Goal: Navigation & Orientation: Find specific page/section

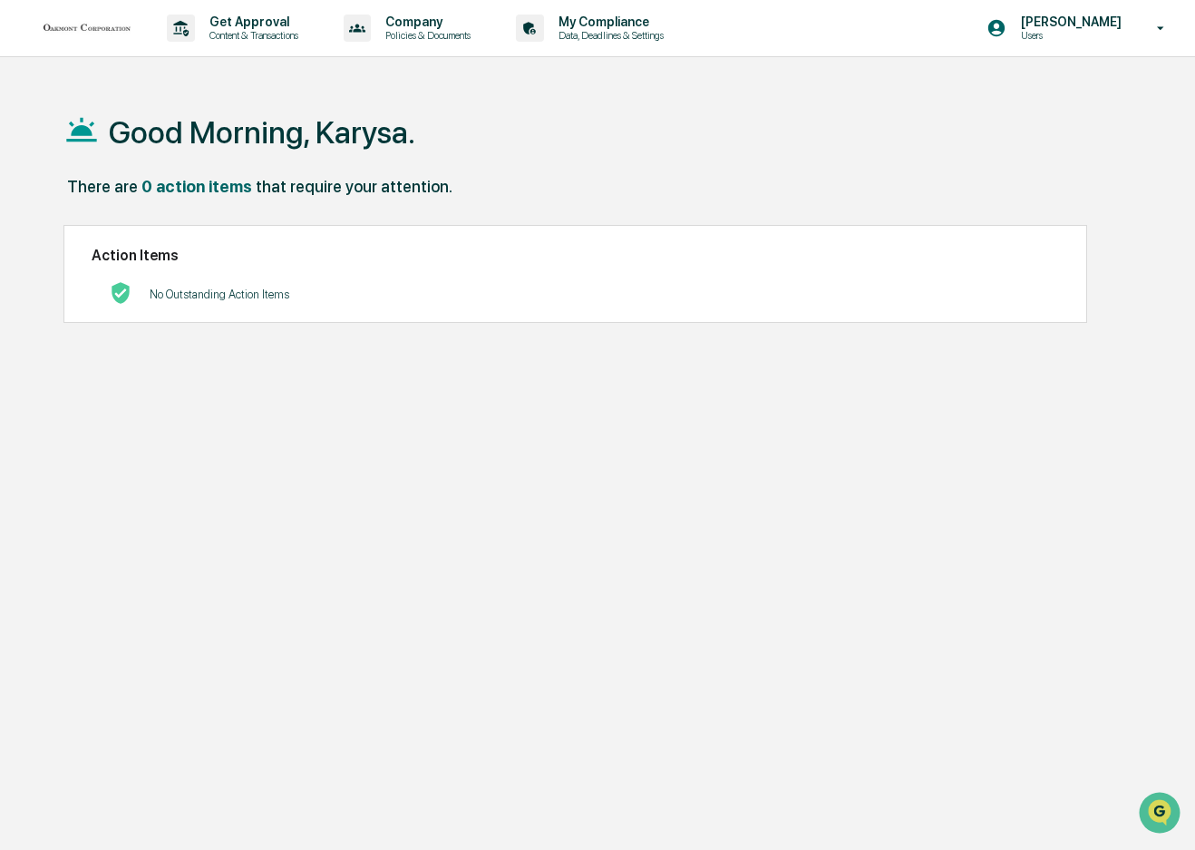
click at [100, 34] on img at bounding box center [87, 28] width 87 height 14
click at [209, 33] on p "Content & Transactions" at bounding box center [251, 35] width 112 height 13
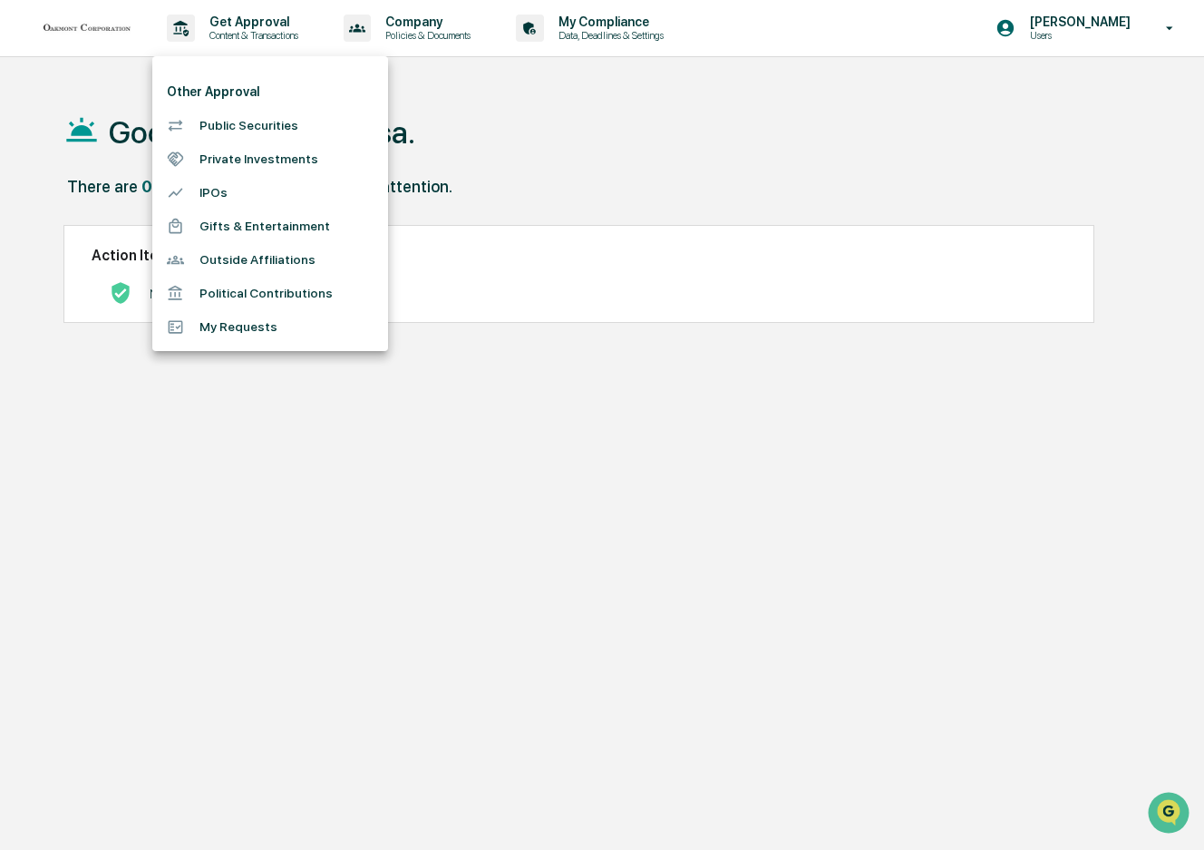
click at [425, 30] on div at bounding box center [602, 425] width 1204 height 850
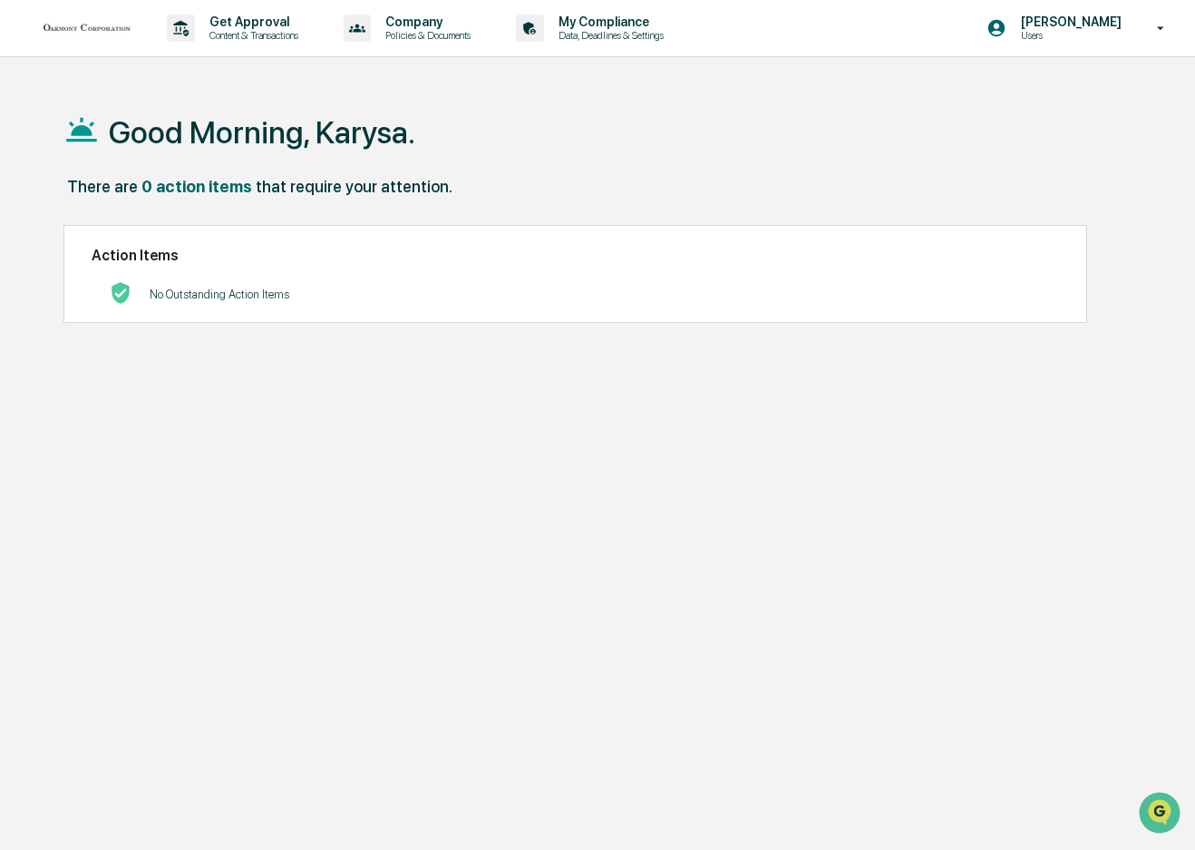
click at [425, 30] on p "Policies & Documents" at bounding box center [425, 35] width 109 height 13
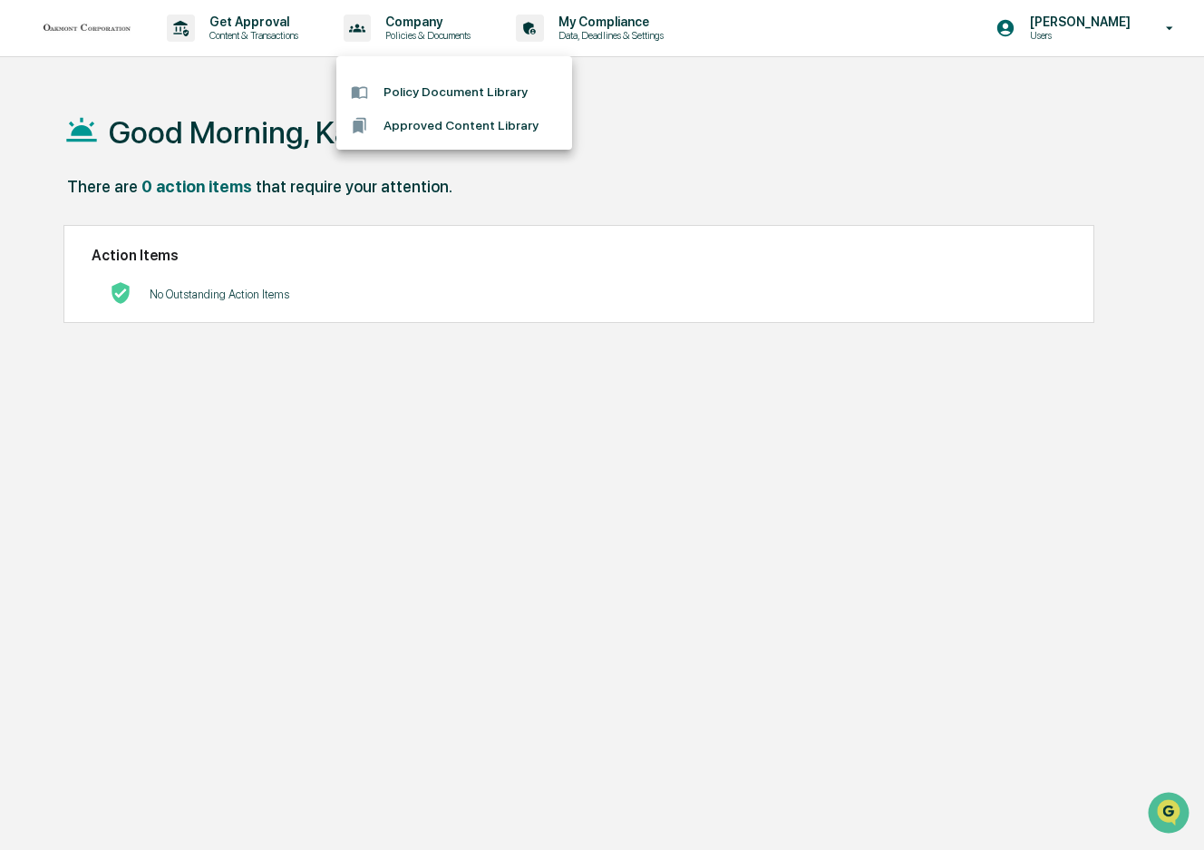
click at [628, 39] on div at bounding box center [602, 425] width 1204 height 850
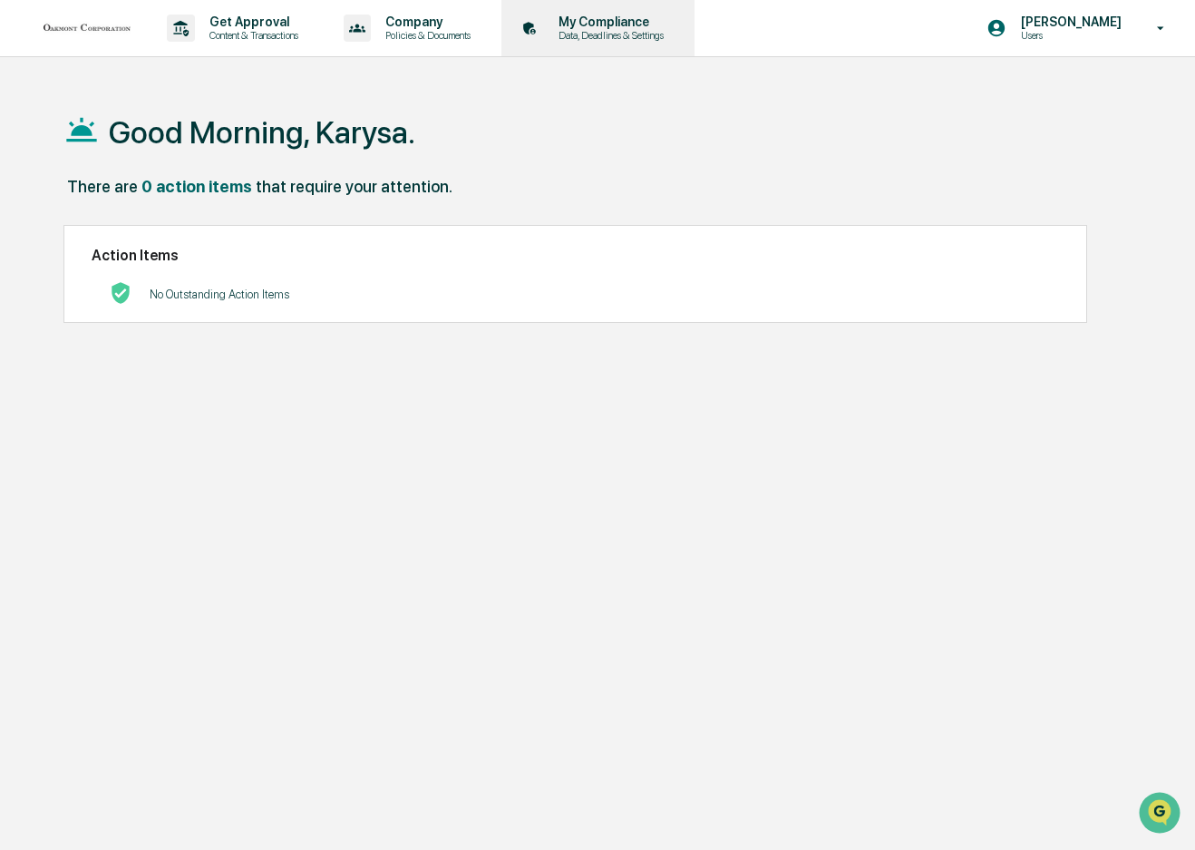
click at [627, 34] on p "Data, Deadlines & Settings" at bounding box center [608, 35] width 129 height 13
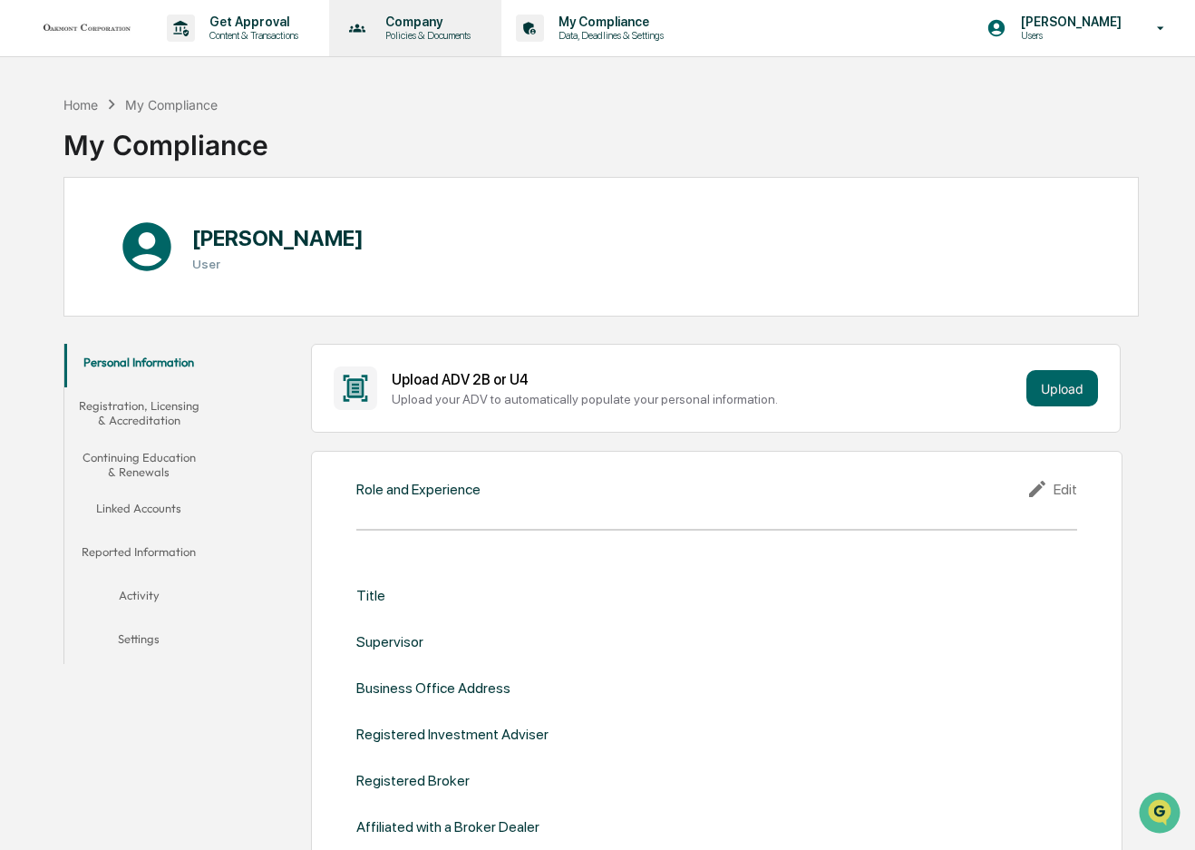
click at [462, 35] on p "Policies & Documents" at bounding box center [425, 35] width 109 height 13
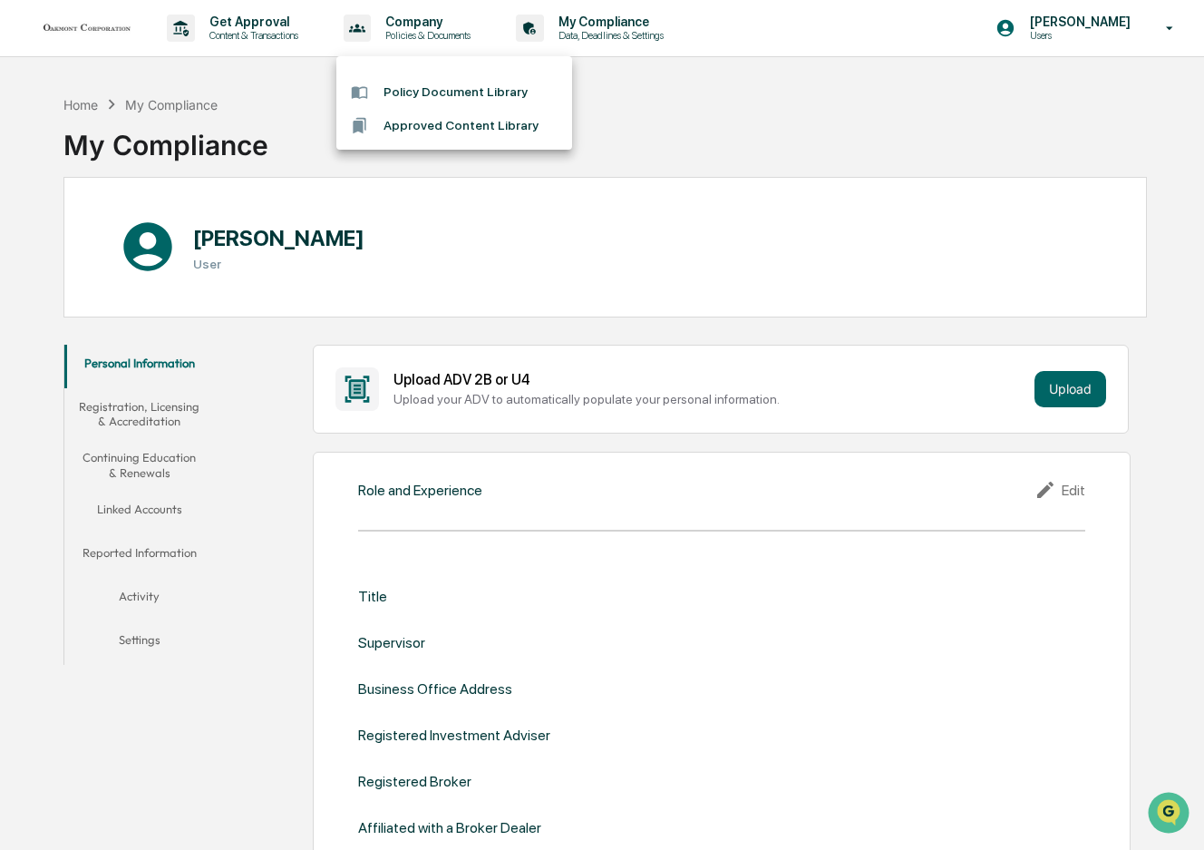
click at [448, 88] on li "Policy Document Library" at bounding box center [454, 92] width 236 height 34
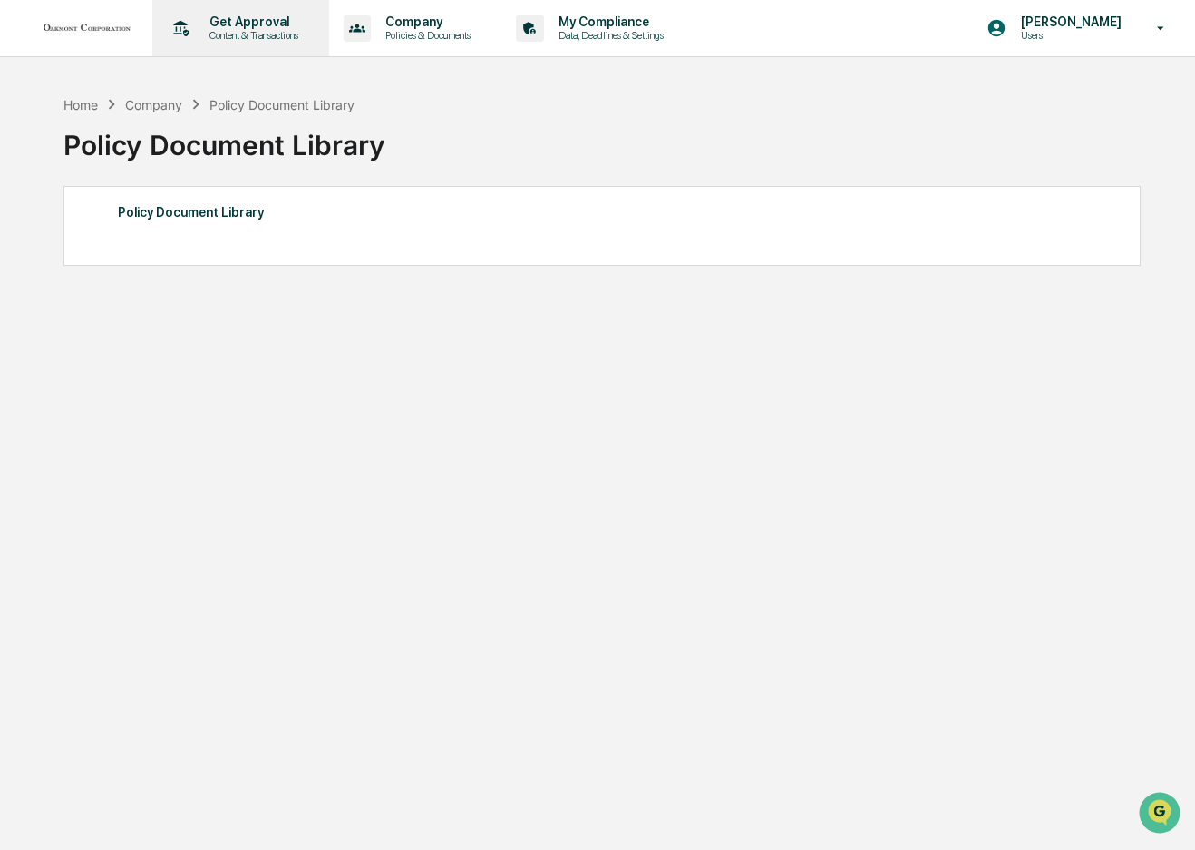
click at [270, 16] on p "Get Approval" at bounding box center [251, 22] width 112 height 15
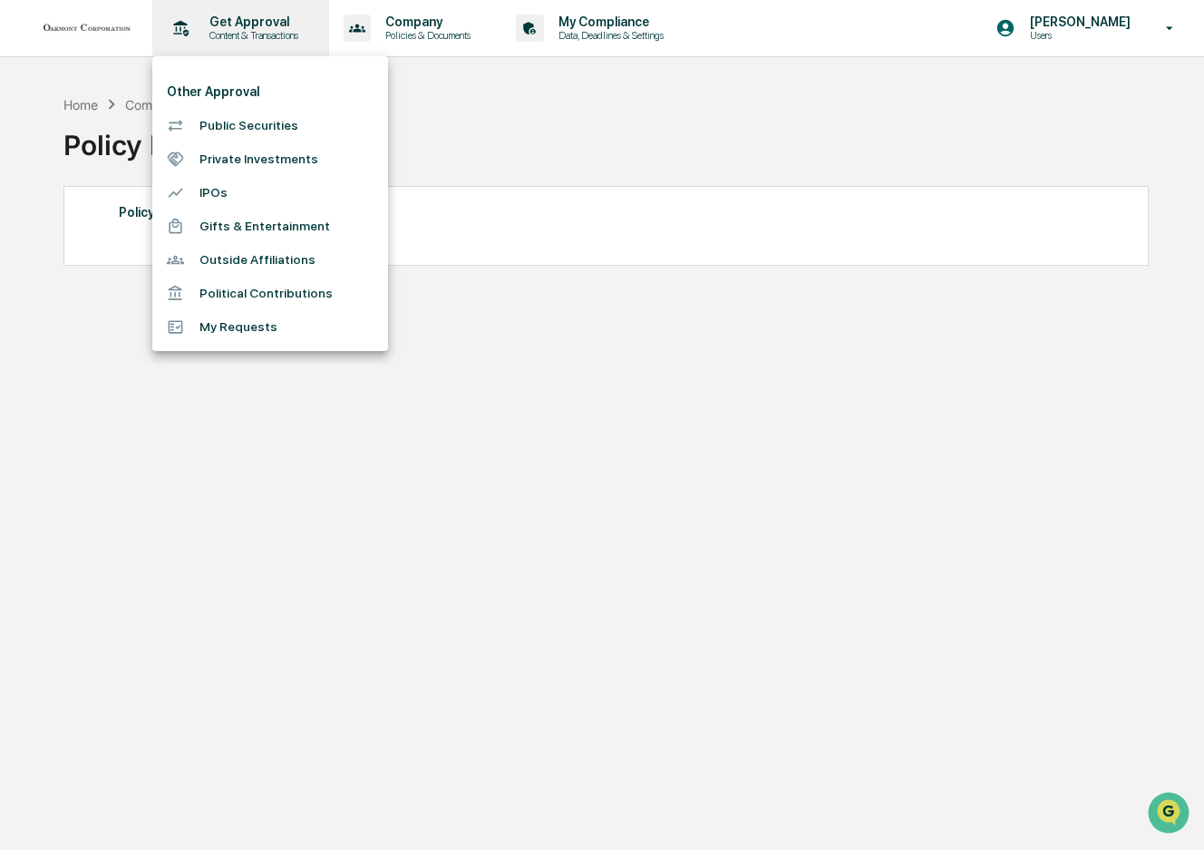
click at [270, 16] on div at bounding box center [602, 425] width 1204 height 850
